Goal: Information Seeking & Learning: Learn about a topic

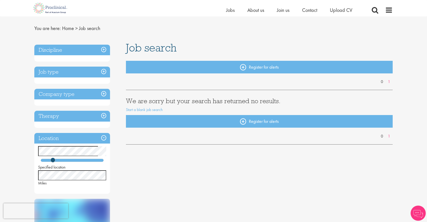
scroll to position [76, 0]
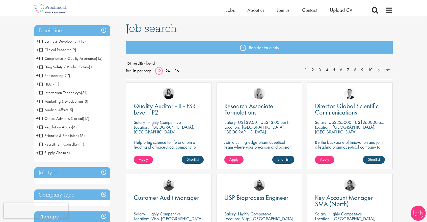
scroll to position [25, 0]
